Goal: Task Accomplishment & Management: Manage account settings

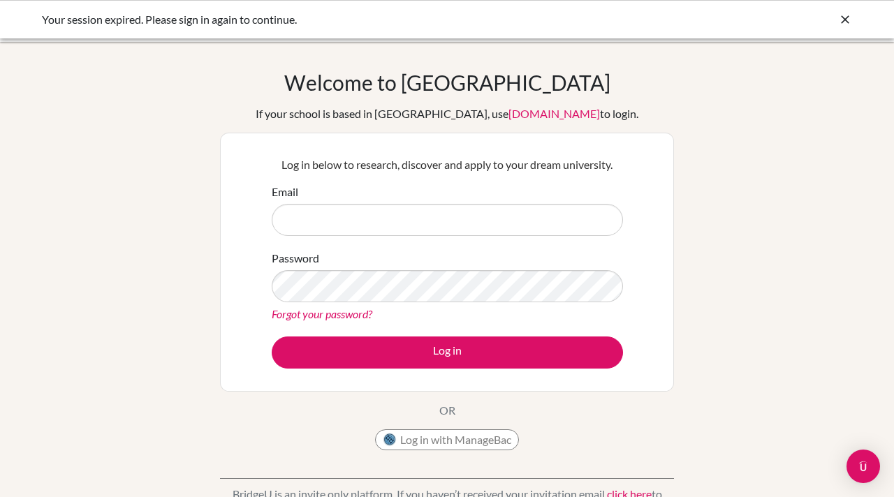
scroll to position [47, 0]
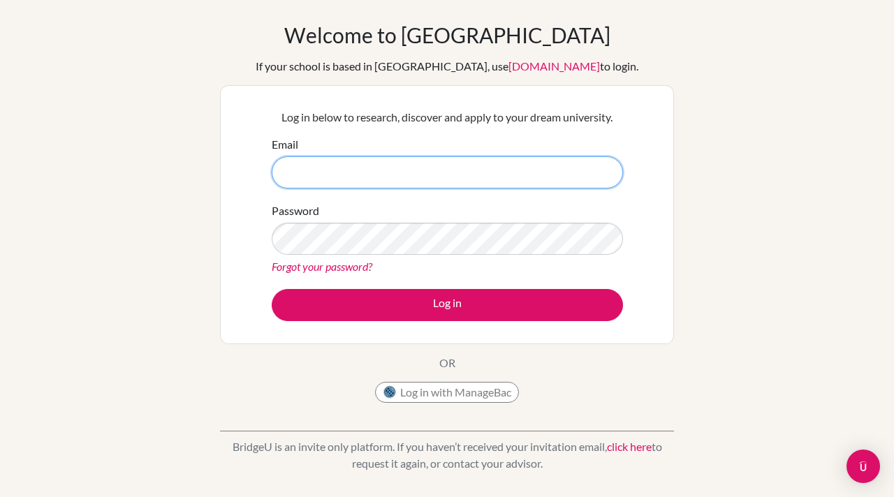
click at [467, 162] on input "Email" at bounding box center [447, 172] width 351 height 32
type input "[EMAIL_ADDRESS][DOMAIN_NAME]"
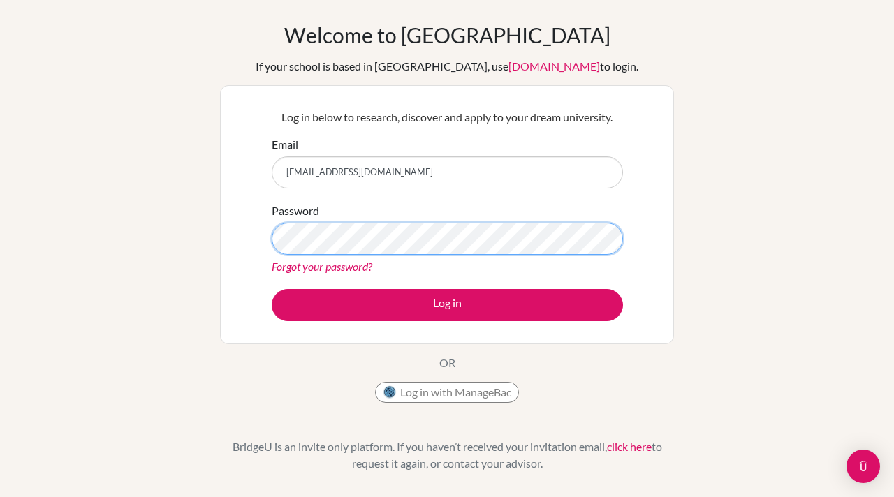
click at [272, 289] on button "Log in" at bounding box center [447, 305] width 351 height 32
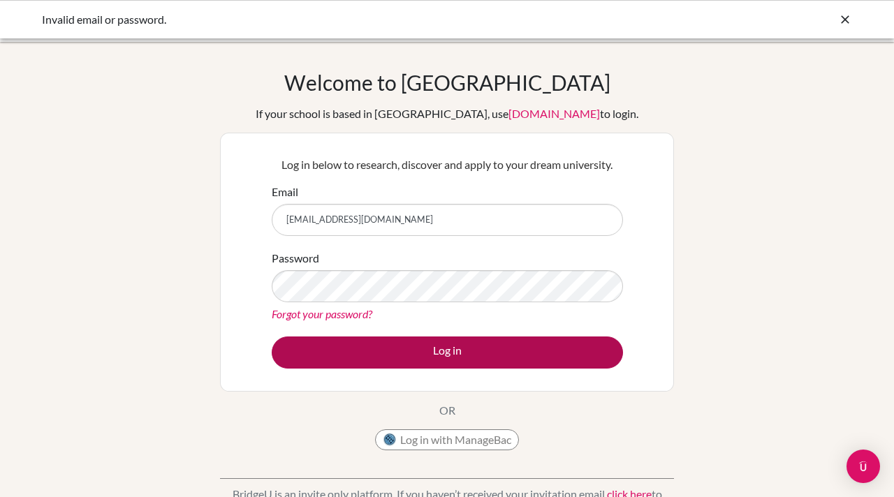
type input "[EMAIL_ADDRESS][DOMAIN_NAME]"
click at [272, 337] on button "Log in" at bounding box center [447, 353] width 351 height 32
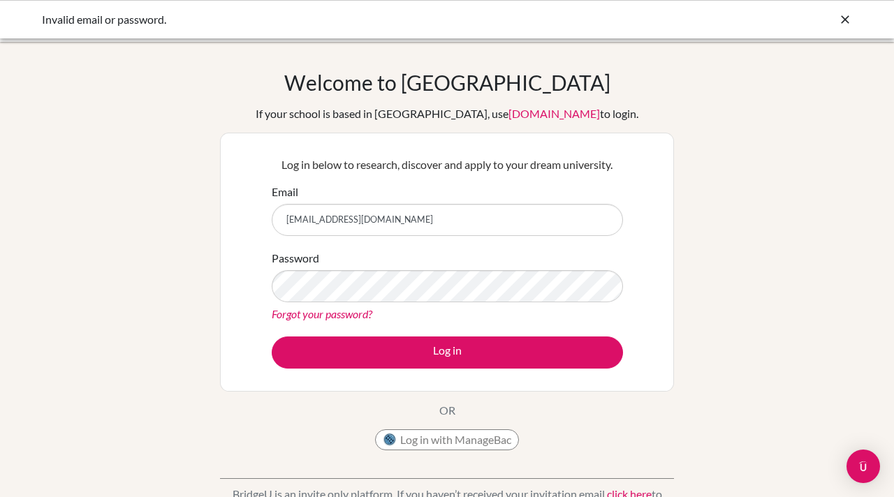
drag, startPoint x: 330, startPoint y: 225, endPoint x: 242, endPoint y: 225, distance: 88.0
click at [242, 225] on div "Log in below to research, discover and apply to your dream university. Email 12…" at bounding box center [447, 262] width 454 height 259
click at [325, 221] on input "[EMAIL_ADDRESS][DOMAIN_NAME]" at bounding box center [447, 220] width 351 height 32
type input "[EMAIL_ADDRESS][DOMAIN_NAME]"
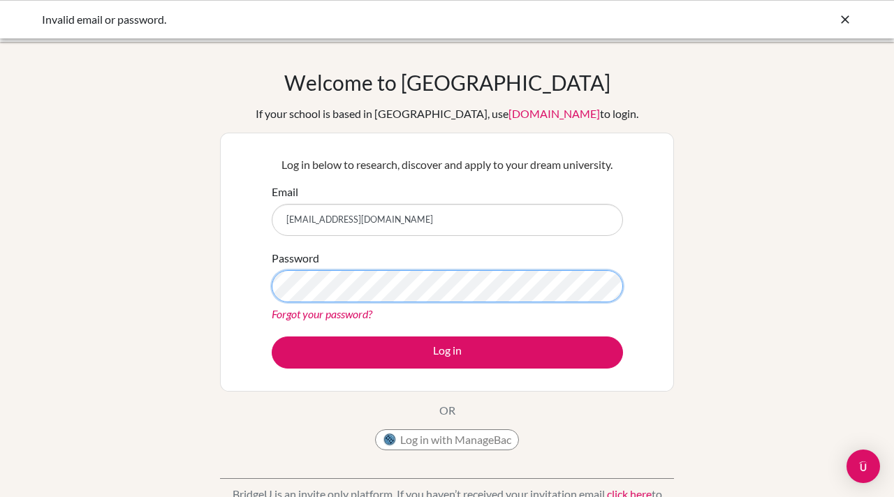
click at [272, 337] on button "Log in" at bounding box center [447, 353] width 351 height 32
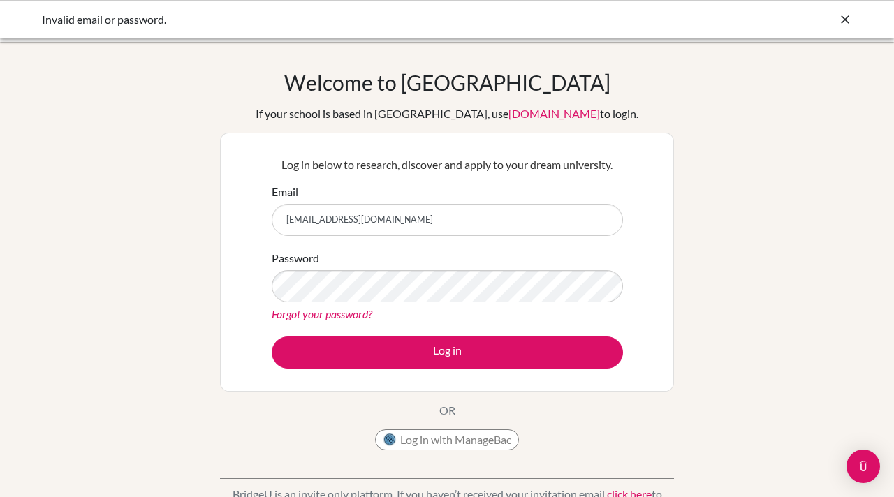
click at [394, 315] on div "Forgot your password?" at bounding box center [447, 314] width 351 height 17
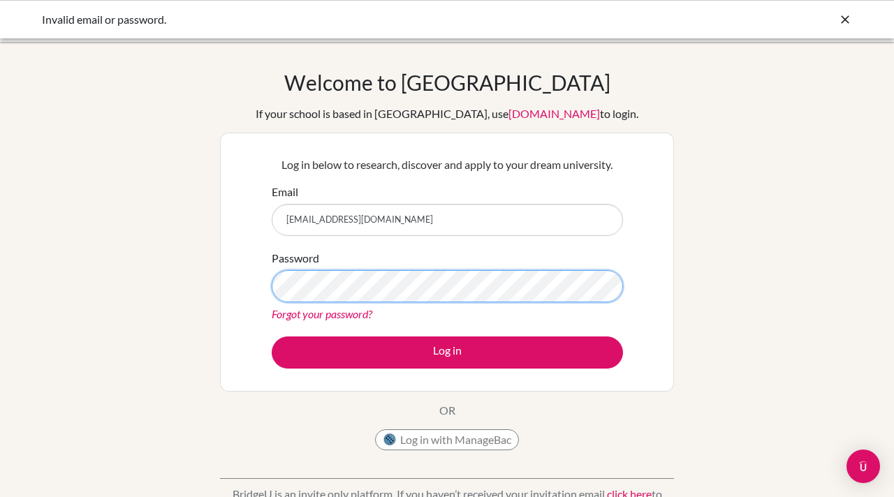
click at [272, 337] on button "Log in" at bounding box center [447, 353] width 351 height 32
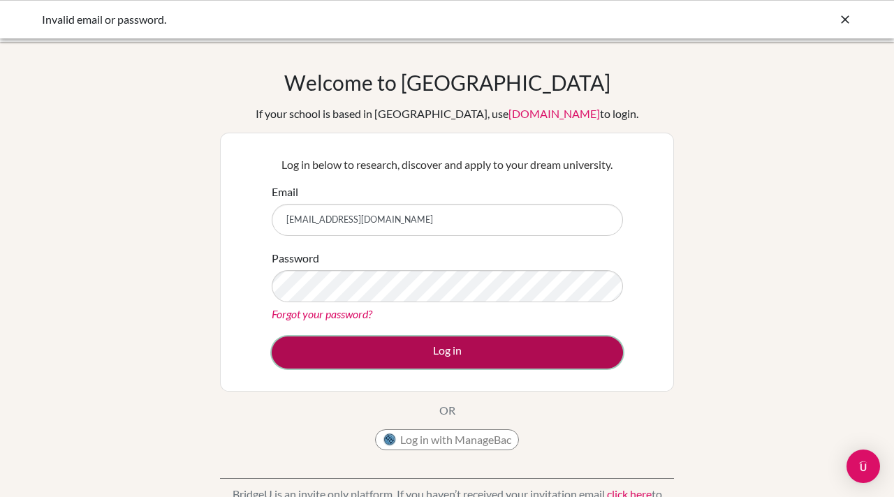
click at [428, 346] on button "Log in" at bounding box center [447, 353] width 351 height 32
